Goal: Find specific page/section: Find specific page/section

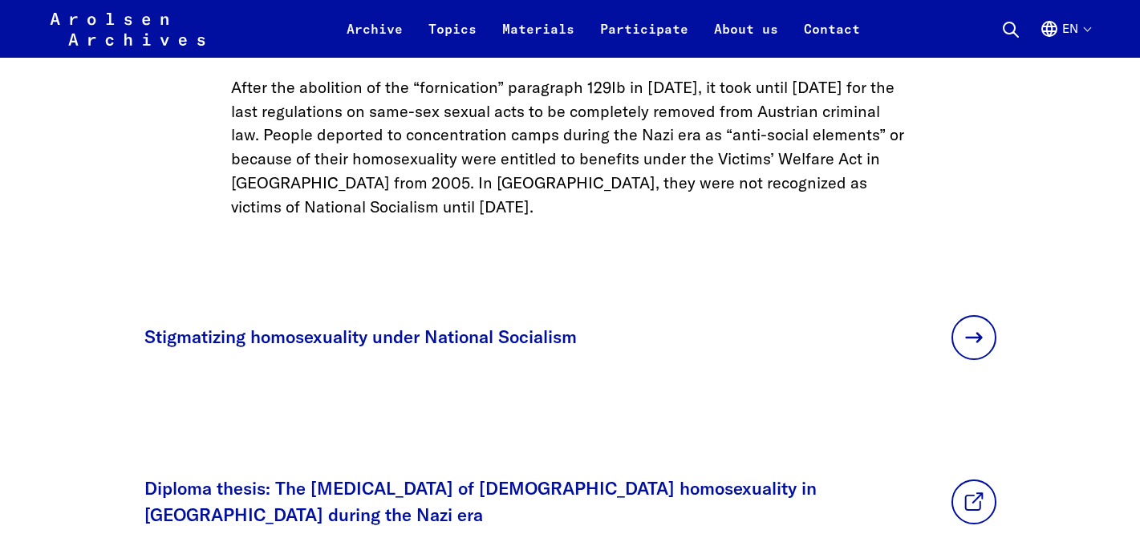
scroll to position [6420, 0]
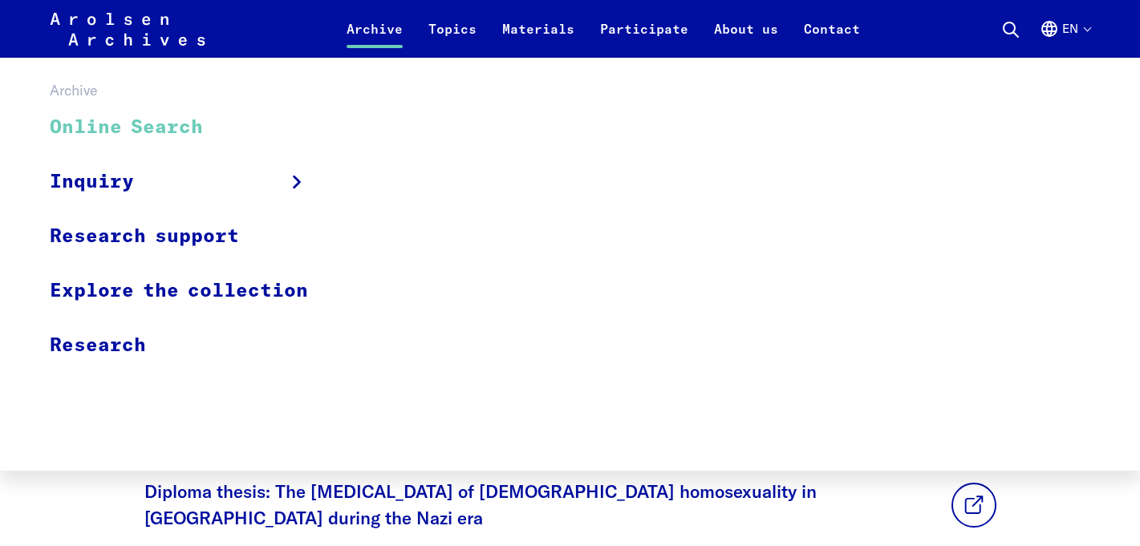
click at [211, 120] on link "Online Search" at bounding box center [189, 128] width 279 height 54
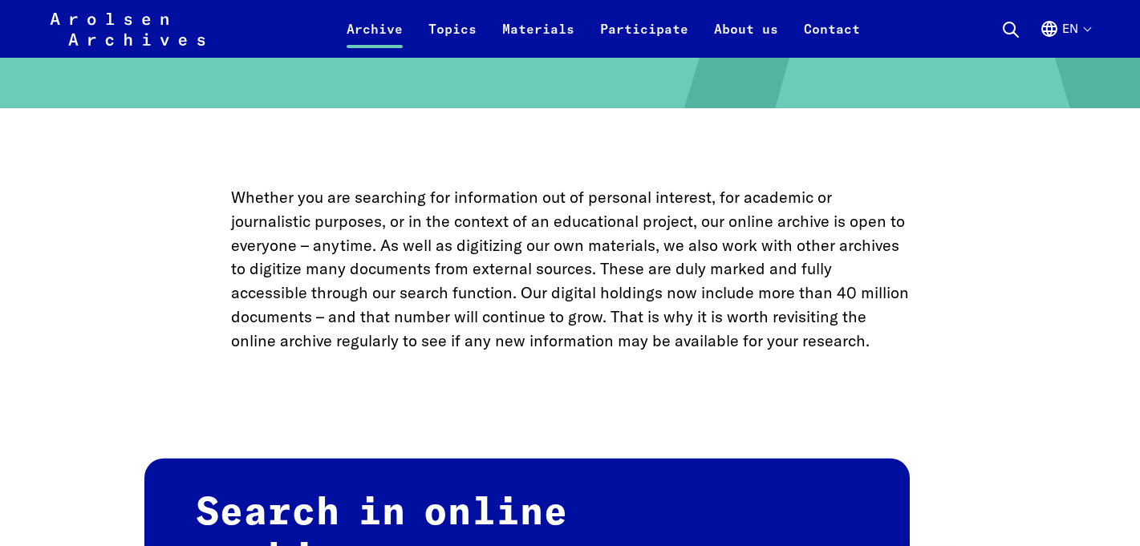
scroll to position [358, 0]
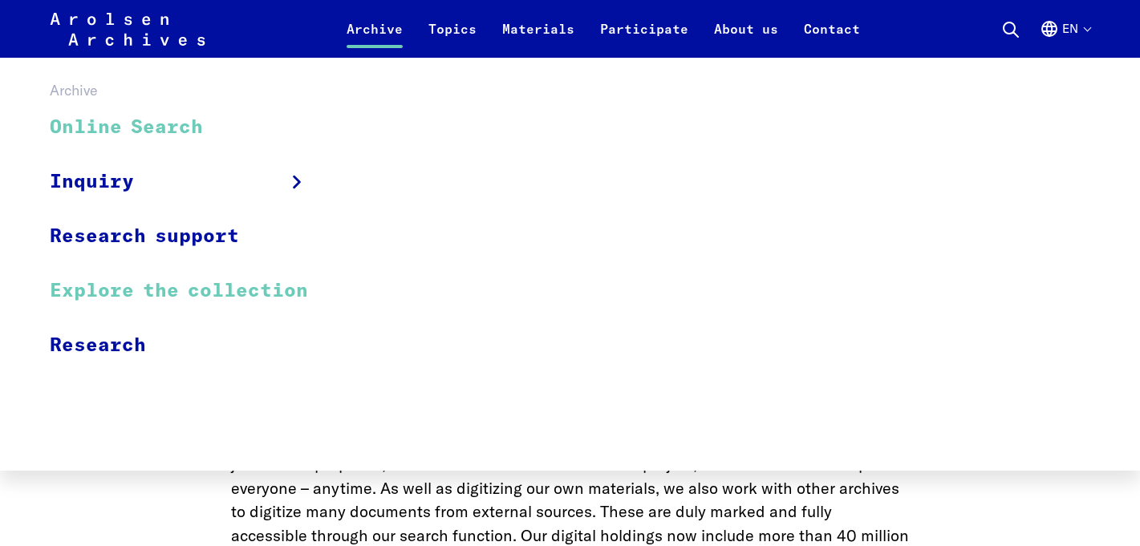
click at [150, 297] on link "Explore the collection" at bounding box center [189, 291] width 279 height 55
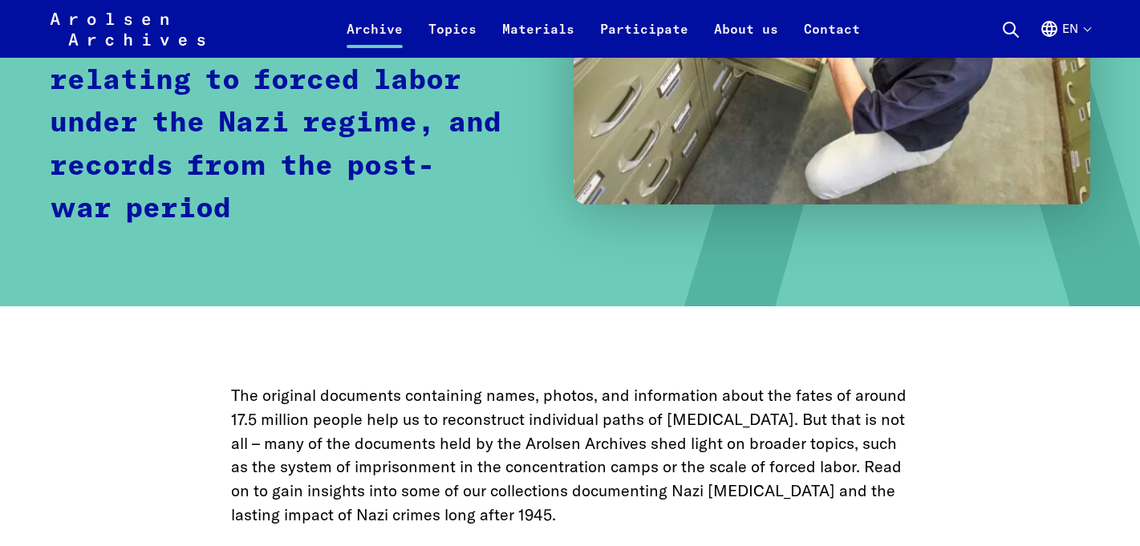
scroll to position [678, 0]
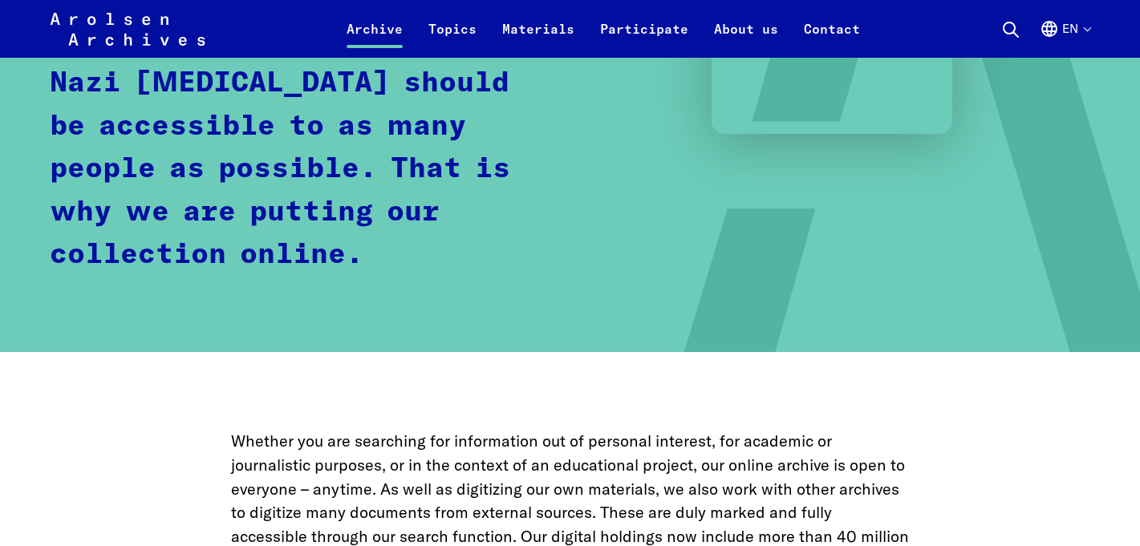
scroll to position [358, 0]
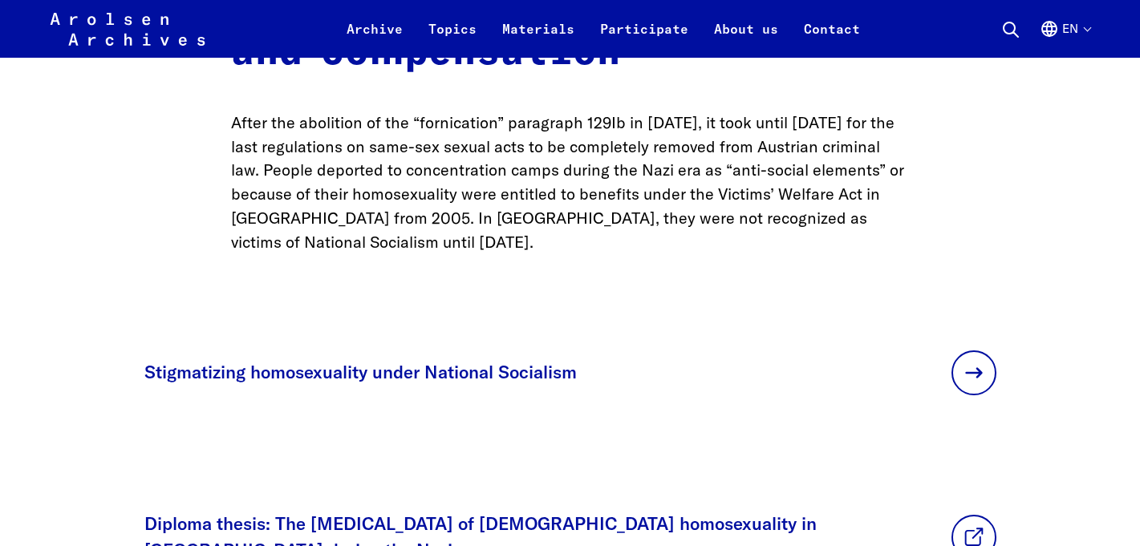
scroll to position [6393, 0]
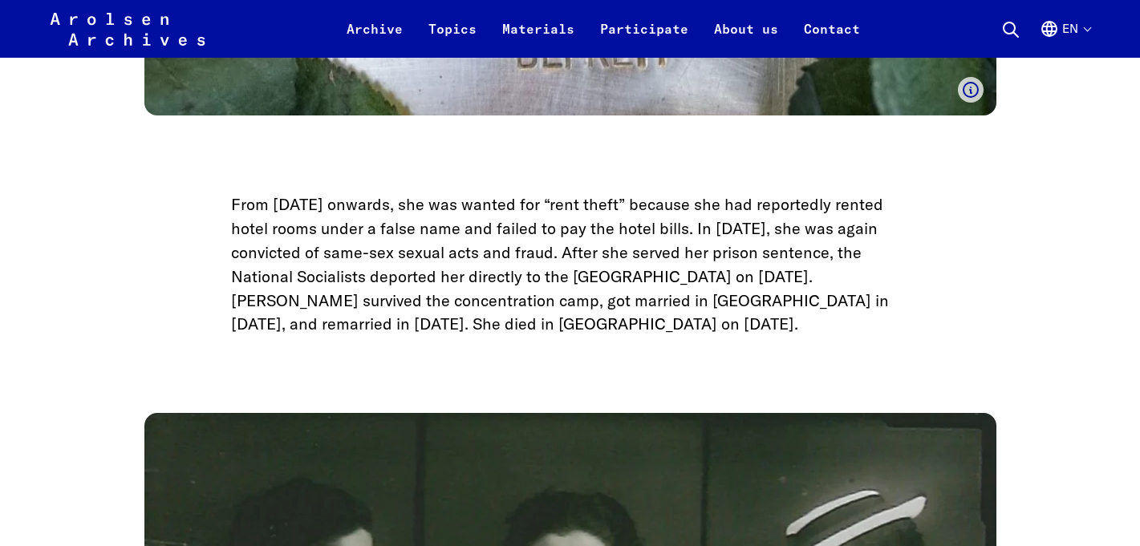
scroll to position [2815, 0]
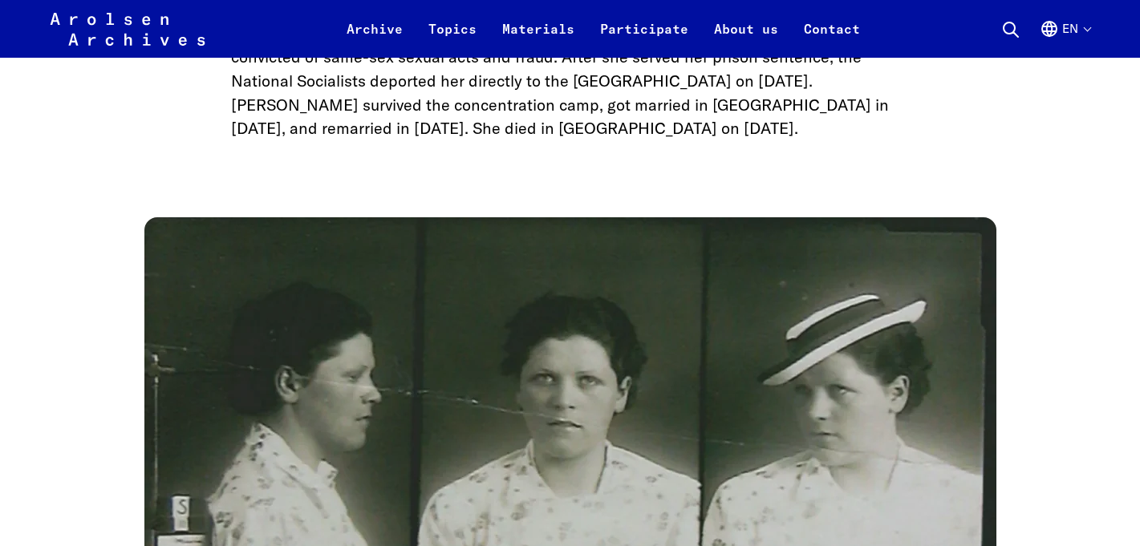
scroll to position [3197, 0]
